Goal: Information Seeking & Learning: Find specific fact

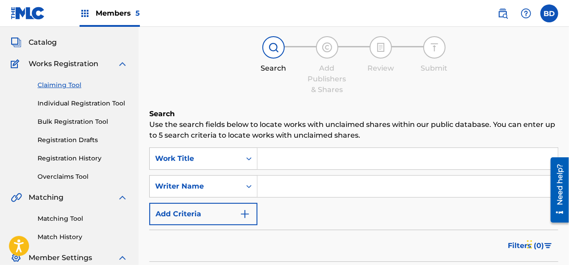
scroll to position [89, 0]
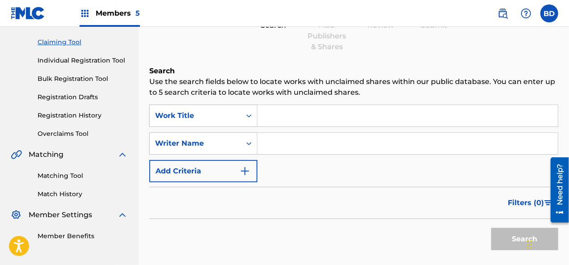
click at [279, 121] on input "Search Form" at bounding box center [407, 115] width 300 height 21
click at [236, 123] on div "Work Title" at bounding box center [195, 115] width 91 height 17
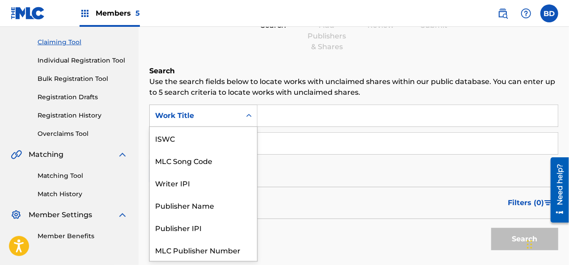
scroll to position [22, 0]
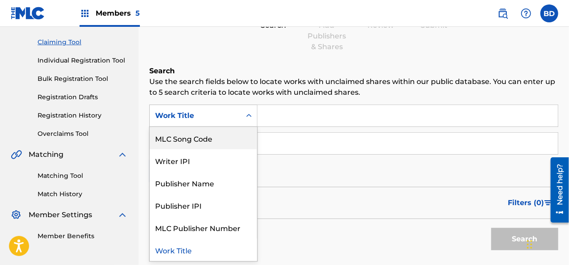
click at [225, 144] on div "MLC Song Code" at bounding box center [203, 138] width 107 height 22
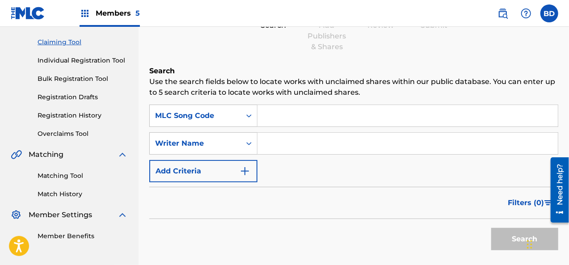
click at [296, 118] on input "Search Form" at bounding box center [407, 115] width 300 height 21
paste input "PE6V36"
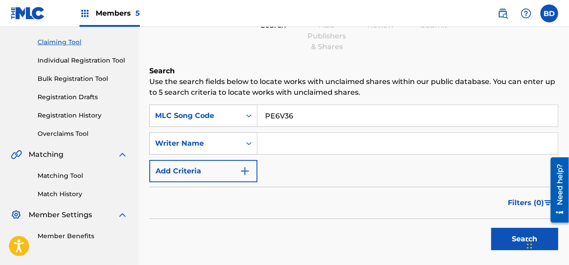
type input "PE6V36"
click at [517, 240] on button "Search" at bounding box center [524, 239] width 67 height 22
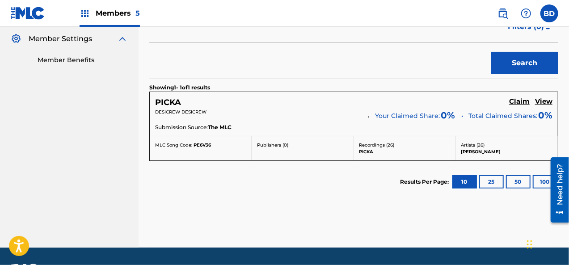
scroll to position [268, 0]
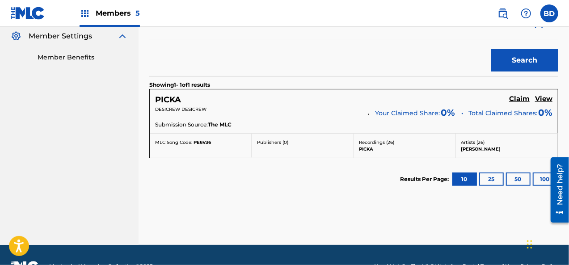
click at [544, 100] on h5 "View" at bounding box center [543, 99] width 17 height 8
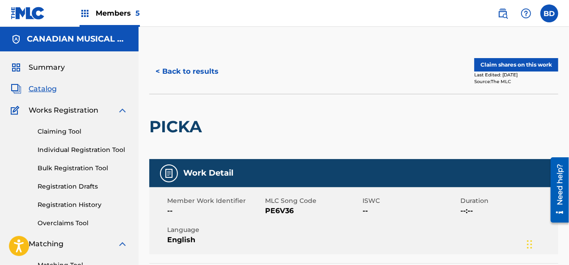
click at [206, 71] on button "< Back to results" at bounding box center [186, 71] width 75 height 22
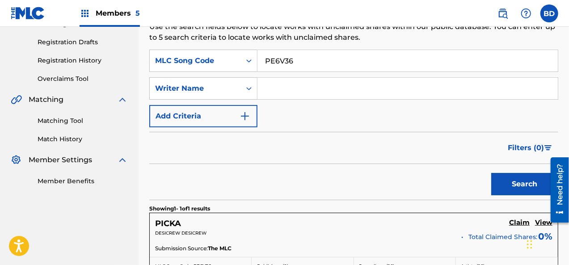
scroll to position [60, 0]
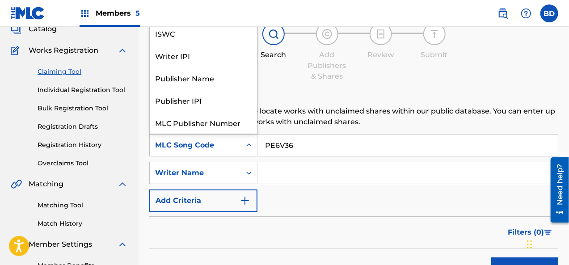
click at [229, 150] on div "MLC Song Code" at bounding box center [195, 145] width 80 height 11
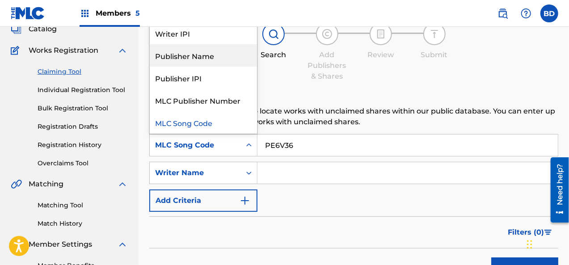
drag, startPoint x: 216, startPoint y: 98, endPoint x: 213, endPoint y: 59, distance: 38.5
click at [213, 59] on div "Work Title ISWC Writer IPI Publisher Name Publisher IPI MLC Publisher Number ML…" at bounding box center [203, 67] width 107 height 134
click at [218, 52] on div "Publisher Name" at bounding box center [203, 55] width 107 height 22
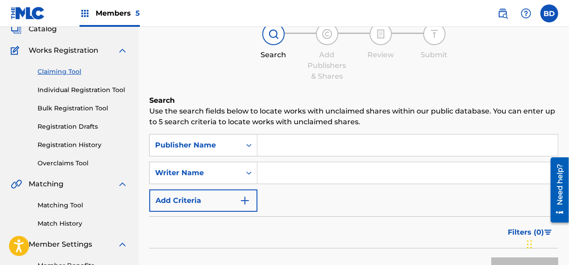
click at [281, 144] on input "Search Form" at bounding box center [407, 144] width 300 height 21
type input "Seven Colors"
click at [491, 257] on button "Search" at bounding box center [524, 268] width 67 height 22
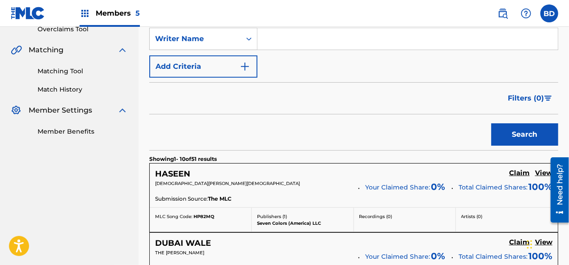
scroll to position [239, 0]
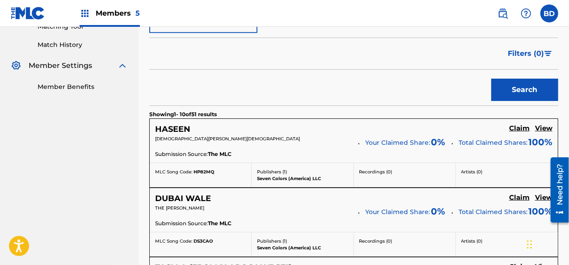
click at [542, 126] on h5 "View" at bounding box center [543, 128] width 17 height 8
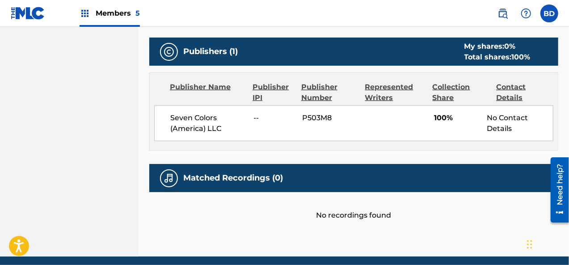
scroll to position [412, 0]
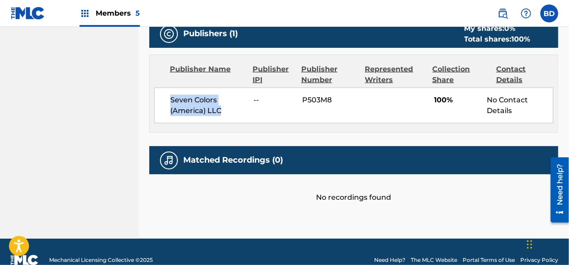
drag, startPoint x: 222, startPoint y: 94, endPoint x: 169, endPoint y: 80, distance: 54.6
click at [169, 88] on div "Seven Colors (America) LLC -- P503M8 100% No Contact Details" at bounding box center [353, 106] width 399 height 36
copy span "Seven Colors (America) LLC"
click at [319, 95] on span "P503M8" at bounding box center [330, 100] width 57 height 11
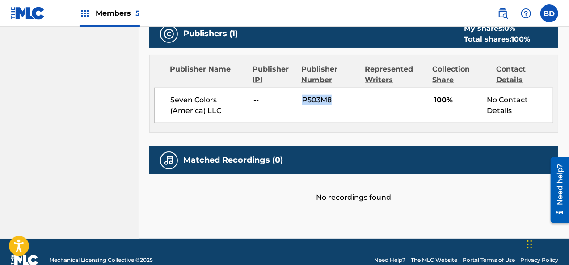
copy span "P503M8"
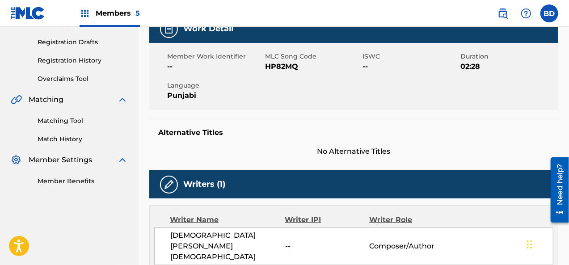
scroll to position [0, 0]
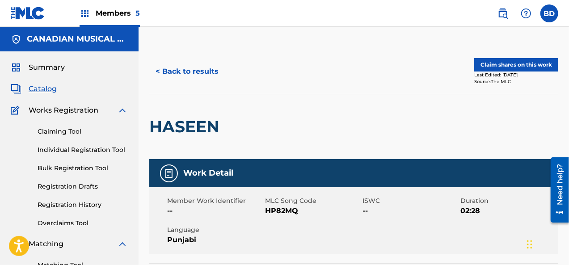
click at [169, 73] on button "< Back to results" at bounding box center [186, 71] width 75 height 22
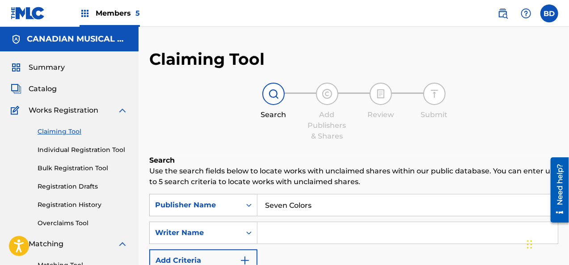
drag, startPoint x: 314, startPoint y: 202, endPoint x: 264, endPoint y: 202, distance: 50.5
click at [264, 202] on input "Seven Colors" at bounding box center [407, 204] width 300 height 21
type input "Copyright Society of Composers"
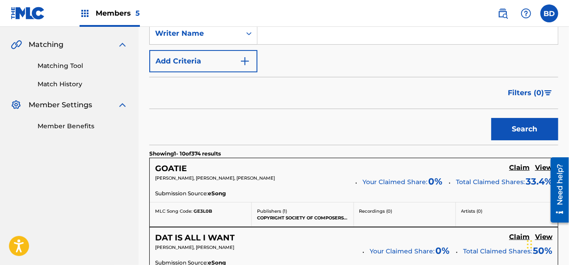
scroll to position [223, 0]
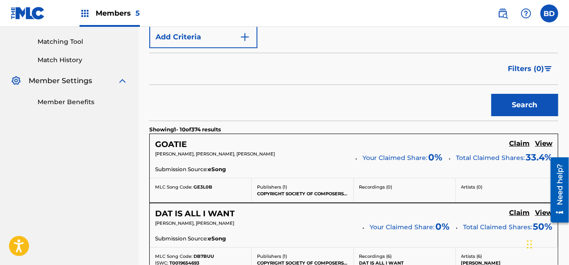
click at [542, 139] on h5 "View" at bounding box center [543, 143] width 17 height 8
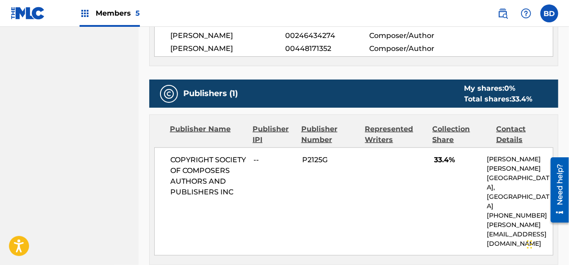
scroll to position [357, 0]
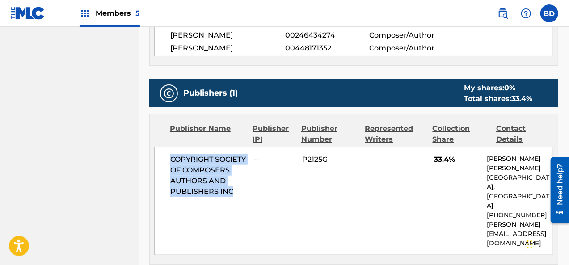
drag, startPoint x: 235, startPoint y: 190, endPoint x: 169, endPoint y: 157, distance: 73.9
click at [169, 157] on div "COPYRIGHT SOCIETY OF COMPOSERS AUTHORS AND PUBLISHERS INC -- P2125G 33.4% [PERS…" at bounding box center [353, 201] width 399 height 108
copy span "COPYRIGHT SOCIETY OF COMPOSERS AUTHORS AND PUBLISHERS INC"
click at [309, 156] on span "P2125G" at bounding box center [330, 159] width 57 height 11
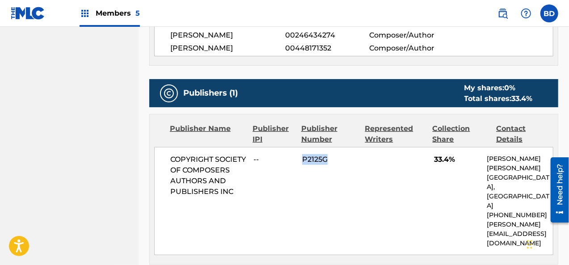
click at [309, 156] on span "P2125G" at bounding box center [330, 159] width 57 height 11
copy span "P2125G"
